Goal: Information Seeking & Learning: Learn about a topic

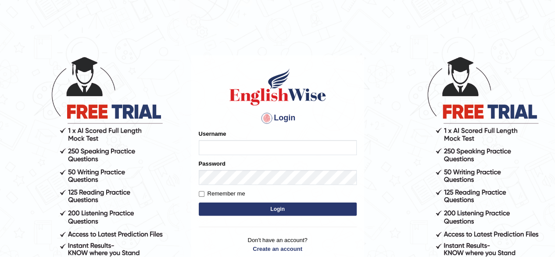
type input "RR12345"
click at [199, 202] on button "Login" at bounding box center [278, 208] width 158 height 13
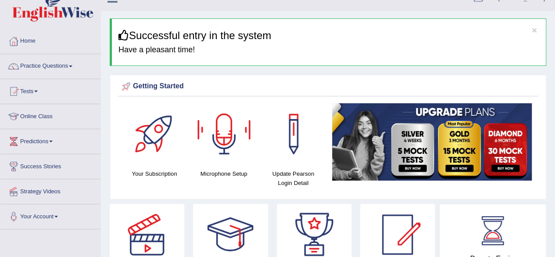
scroll to position [14, 0]
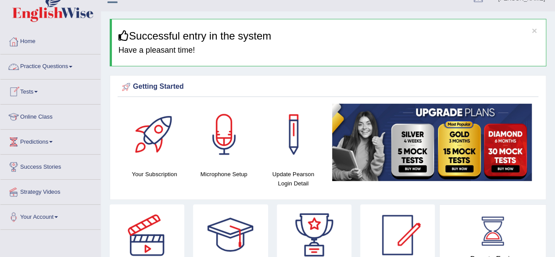
click at [62, 62] on link "Practice Questions" at bounding box center [50, 65] width 100 height 22
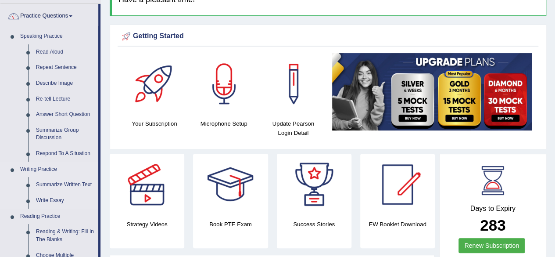
scroll to position [64, 0]
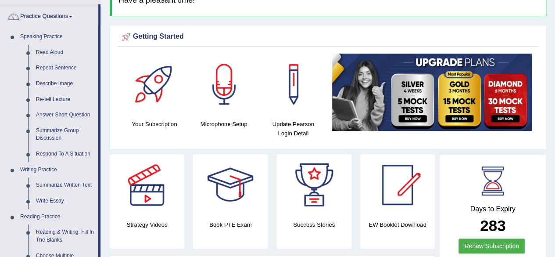
click at [49, 203] on link "Write Essay" at bounding box center [65, 201] width 66 height 16
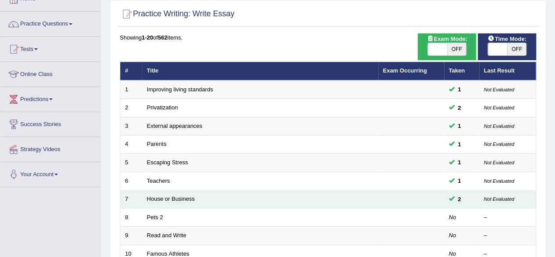
scroll to position [55, 0]
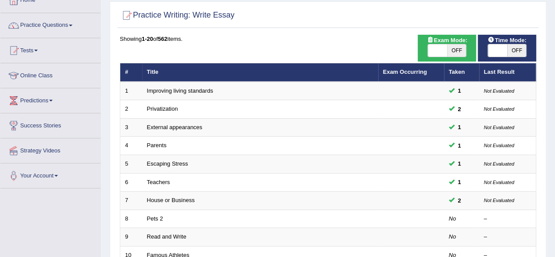
click at [447, 50] on span "OFF" at bounding box center [456, 50] width 19 height 12
checkbox input "true"
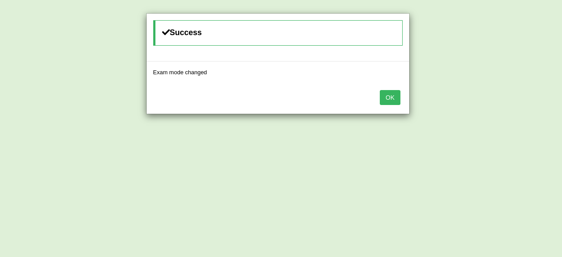
click at [398, 94] on button "OK" at bounding box center [390, 97] width 20 height 15
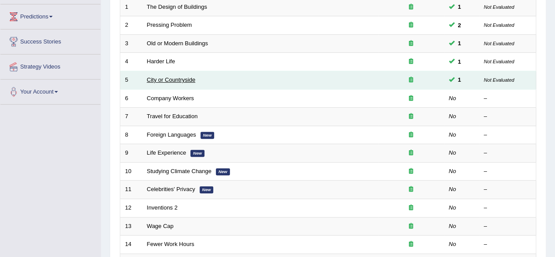
click at [176, 78] on link "City or Countryside" at bounding box center [171, 79] width 49 height 7
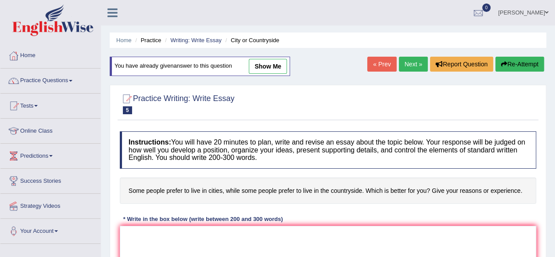
click at [255, 68] on link "show me" at bounding box center [268, 66] width 38 height 15
type textarea "The increasing influence of preference of living on our lives has ignited numro…"
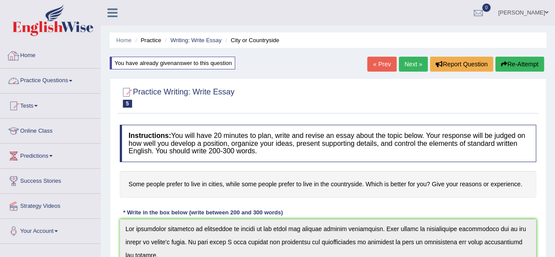
click at [39, 86] on link "Practice Questions" at bounding box center [50, 79] width 100 height 22
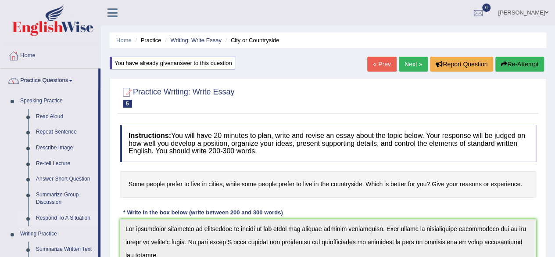
click at [61, 217] on link "Respond To A Situation" at bounding box center [65, 218] width 66 height 16
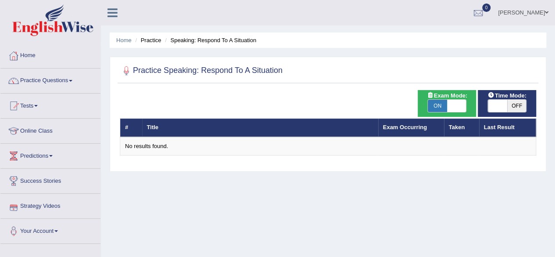
click at [438, 104] on span "ON" at bounding box center [437, 106] width 19 height 12
checkbox input "false"
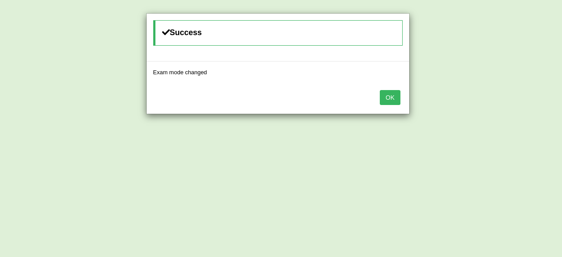
click at [394, 97] on button "OK" at bounding box center [390, 97] width 20 height 15
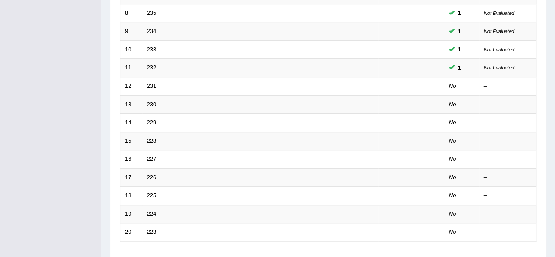
scroll to position [260, 0]
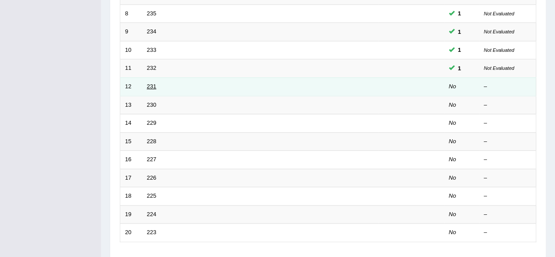
click at [151, 86] on link "231" at bounding box center [152, 86] width 10 height 7
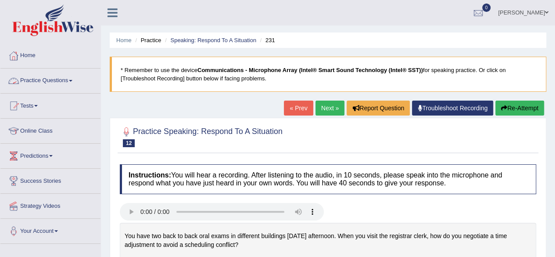
click at [71, 88] on link "Practice Questions" at bounding box center [50, 79] width 100 height 22
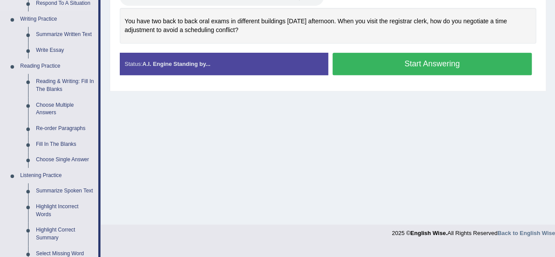
scroll to position [216, 0]
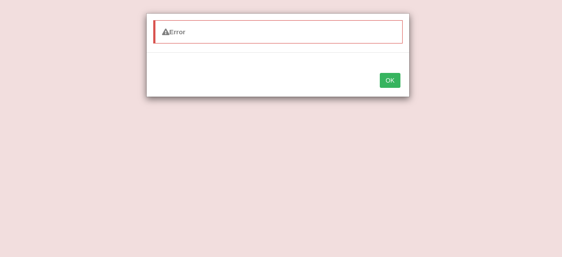
click at [387, 79] on button "OK" at bounding box center [390, 80] width 20 height 15
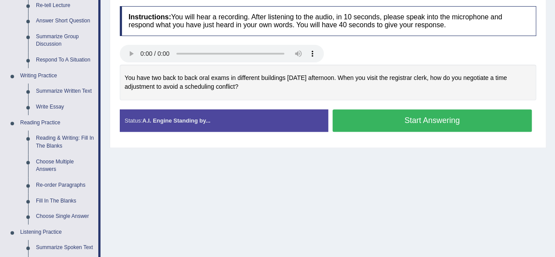
scroll to position [179, 0]
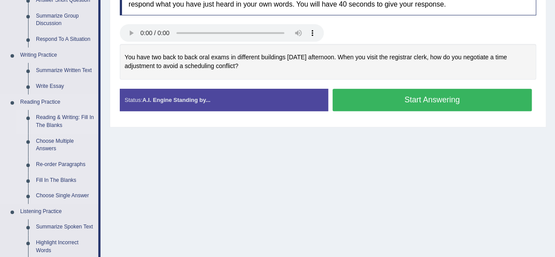
click at [59, 118] on link "Reading & Writing: Fill In The Blanks" at bounding box center [65, 121] width 66 height 23
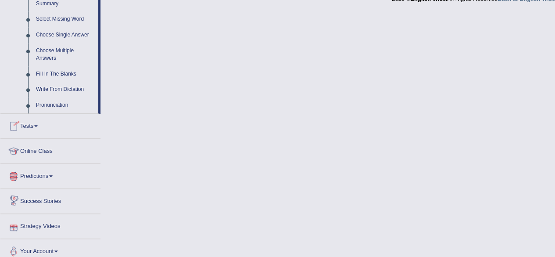
scroll to position [454, 0]
